Goal: Find specific page/section: Locate a particular part of the current website

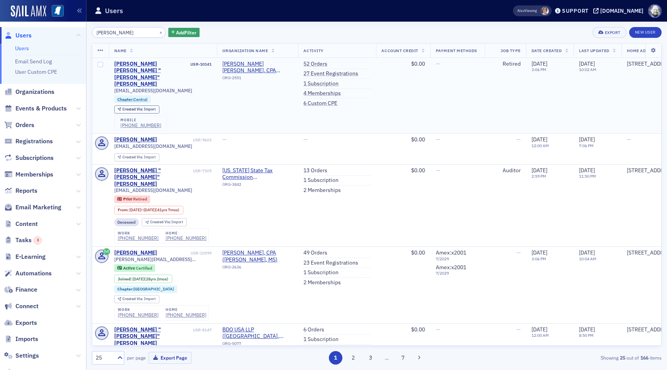
type input "Dan Stephen"
click at [146, 63] on div "[PERSON_NAME] [PERSON_NAME] "[PERSON_NAME]" [PERSON_NAME]" at bounding box center [151, 74] width 75 height 27
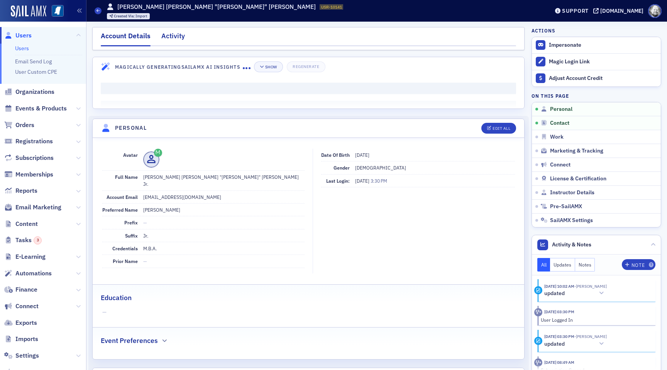
click at [182, 35] on div "Activity" at bounding box center [173, 38] width 24 height 14
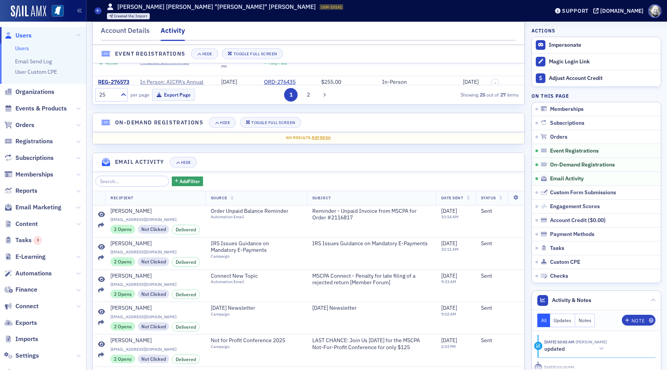
scroll to position [735, 0]
click at [103, 214] on icon at bounding box center [101, 214] width 7 height 6
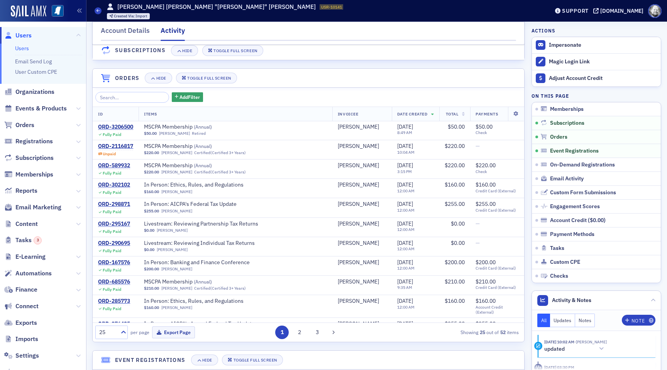
scroll to position [215, 0]
click at [118, 127] on div "ORD-3206500" at bounding box center [115, 127] width 35 height 7
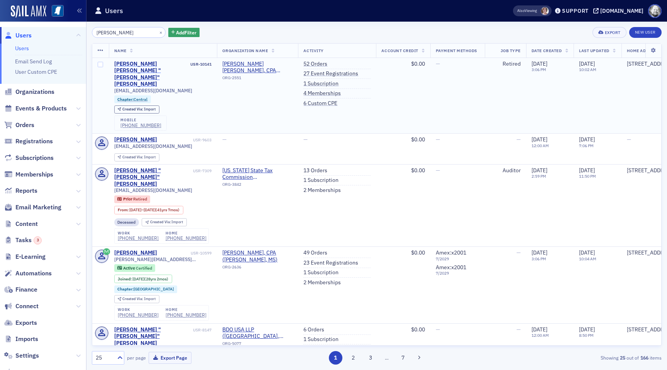
click at [152, 64] on div "J. Dan "Dan" Stephens" at bounding box center [151, 74] width 75 height 27
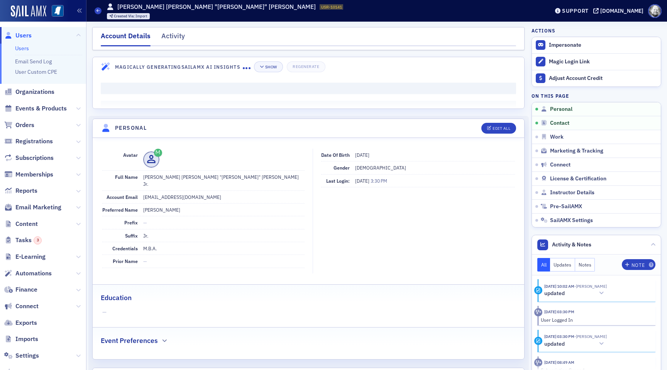
click at [177, 30] on div "Account Details Activity" at bounding box center [308, 38] width 432 height 23
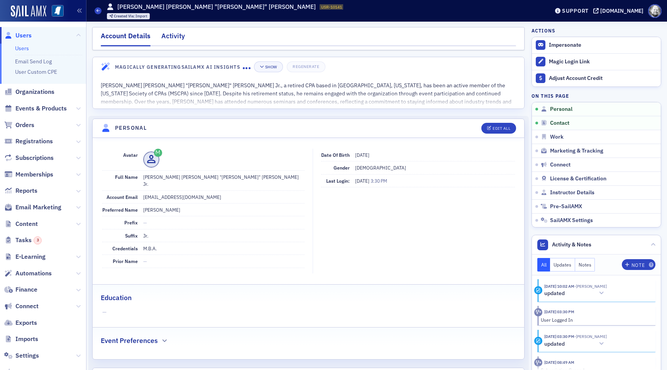
click at [177, 32] on div "Activity" at bounding box center [173, 38] width 24 height 14
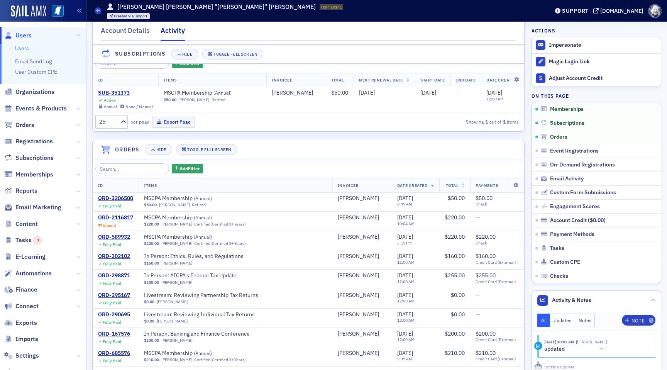
scroll to position [145, 0]
click at [114, 216] on div "ORD-2116817" at bounding box center [115, 217] width 35 height 7
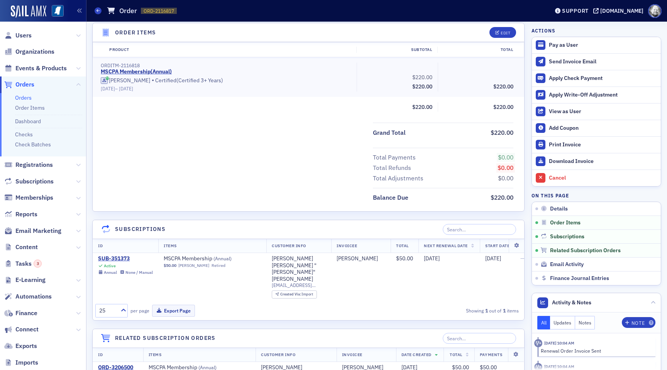
scroll to position [241, 0]
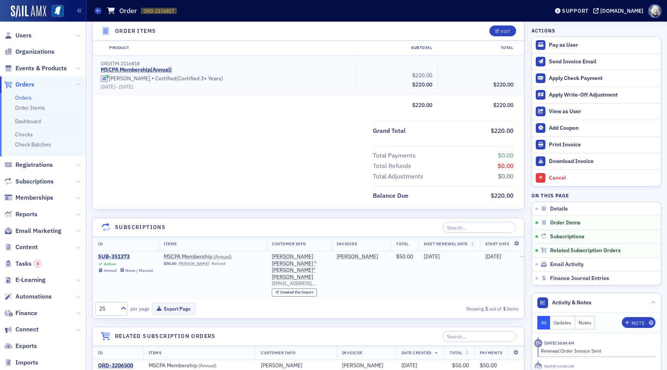
click at [110, 256] on div "SUB-351373" at bounding box center [125, 256] width 55 height 7
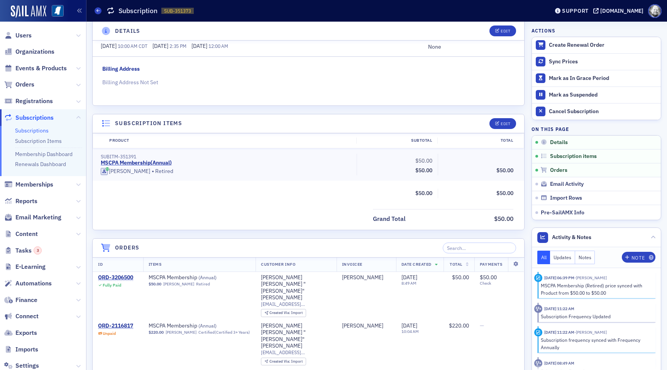
scroll to position [107, 0]
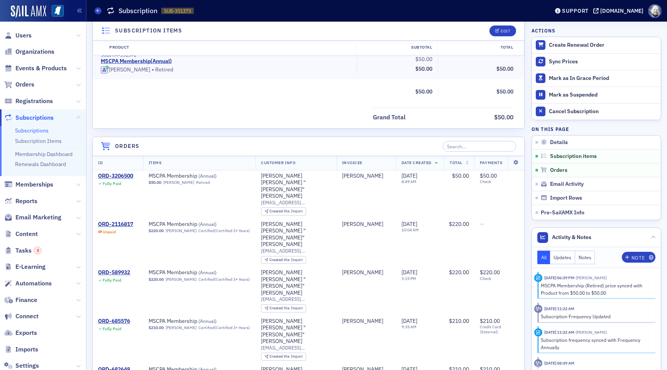
scroll to position [209, 0]
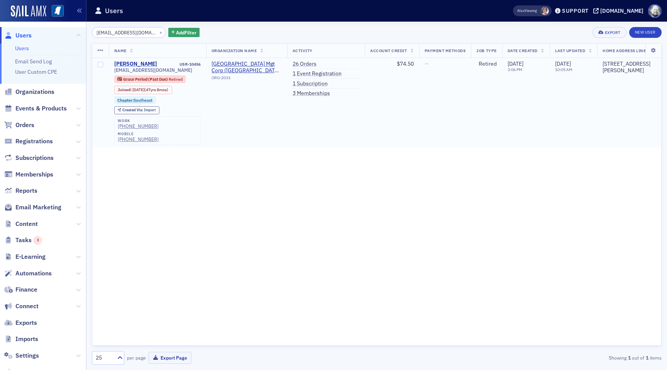
type input "[EMAIL_ADDRESS][DOMAIN_NAME]"
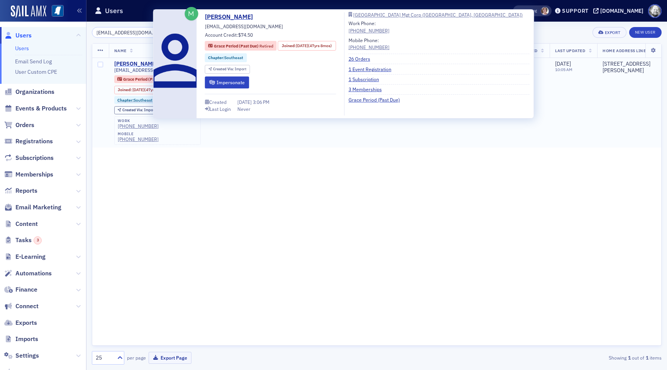
click at [124, 63] on div "[PERSON_NAME]" at bounding box center [135, 64] width 43 height 7
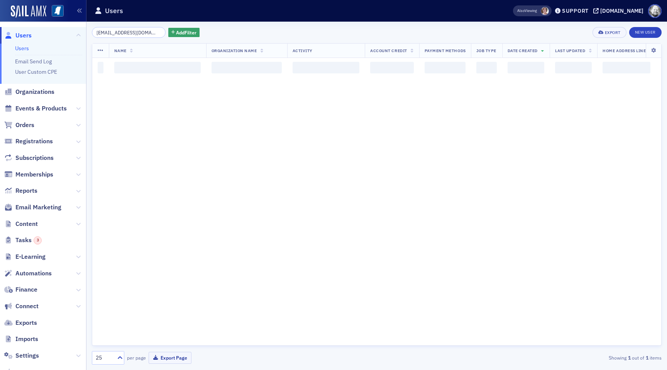
scroll to position [0, 5]
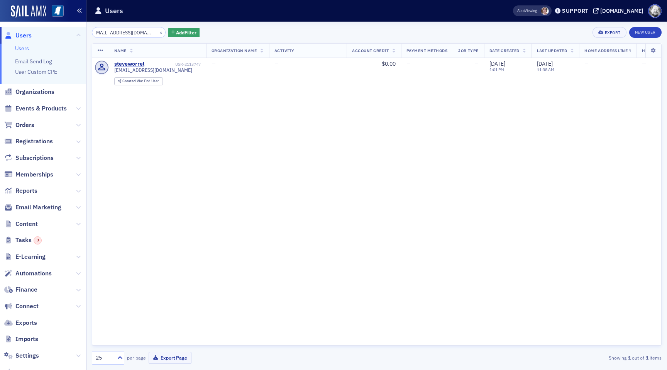
type input "steveworrel@comcast.net"
click at [157, 32] on button "×" at bounding box center [160, 32] width 7 height 7
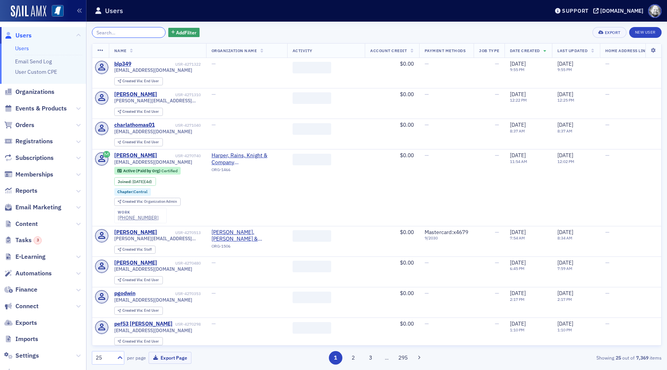
click at [149, 32] on input "search" at bounding box center [129, 32] width 74 height 11
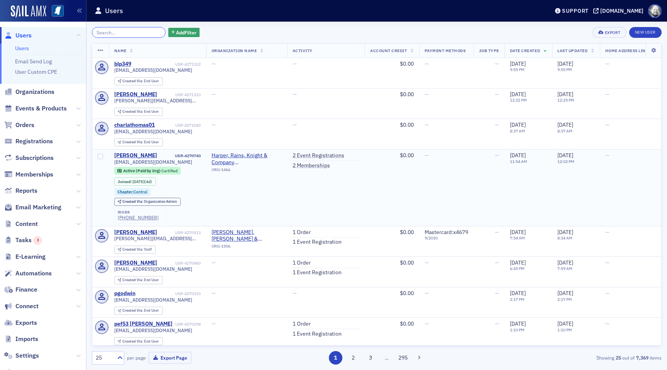
paste input "[EMAIL_ADDRESS][DOMAIN_NAME]"
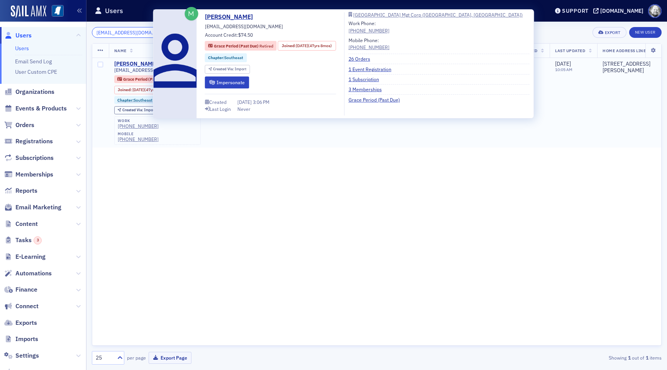
type input "[EMAIL_ADDRESS][DOMAIN_NAME]"
click at [135, 64] on div "[PERSON_NAME]" at bounding box center [135, 64] width 43 height 7
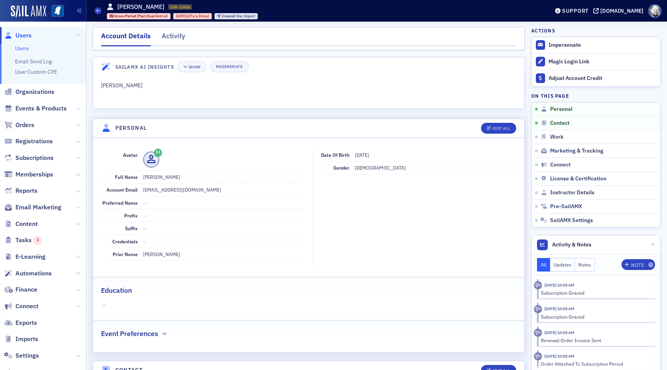
click at [6, 2] on div "Prod" at bounding box center [43, 12] width 86 height 22
